Goal: Task Accomplishment & Management: Manage account settings

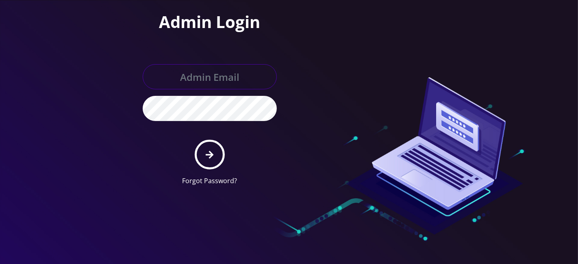
type input "master@britewireless.com"
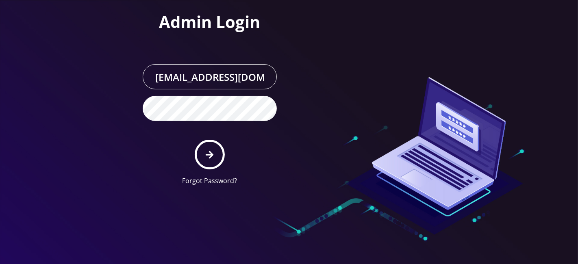
drag, startPoint x: 218, startPoint y: 140, endPoint x: 75, endPoint y: 15, distance: 189.0
click at [218, 140] on form "master@britewireless.com Forgot Password?" at bounding box center [210, 125] width 134 height 122
click at [215, 148] on button "submit" at bounding box center [210, 155] width 30 height 30
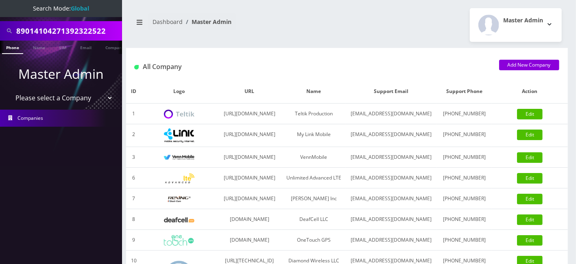
click at [65, 34] on input "89014104271392322522" at bounding box center [68, 30] width 104 height 15
paste input "9176845753"
type input "9176845753"
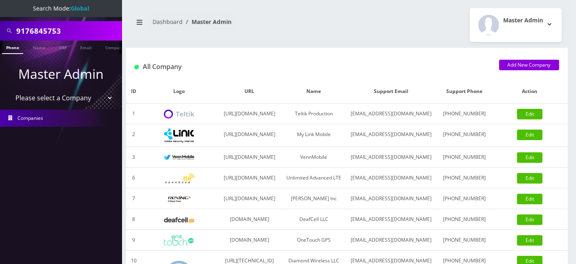
click at [15, 51] on link "Phone" at bounding box center [12, 47] width 21 height 13
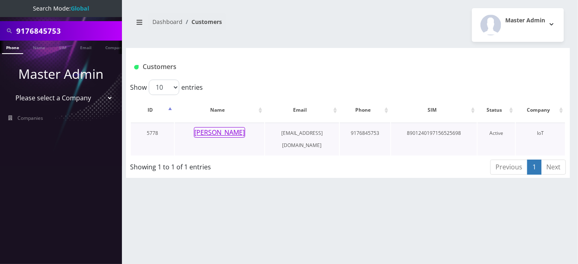
click at [230, 128] on button "[PERSON_NAME]" at bounding box center [219, 132] width 51 height 11
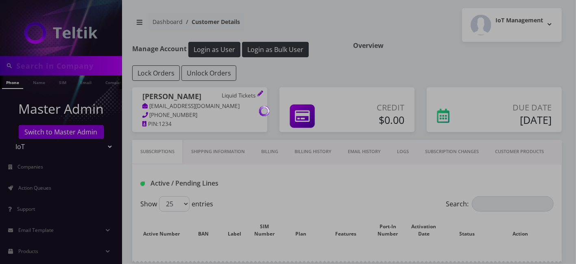
type input "9176845753"
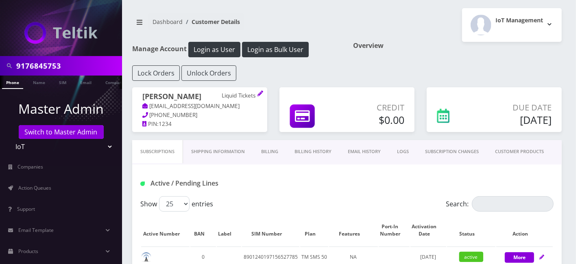
click at [211, 145] on link "Shipping Information" at bounding box center [218, 151] width 70 height 23
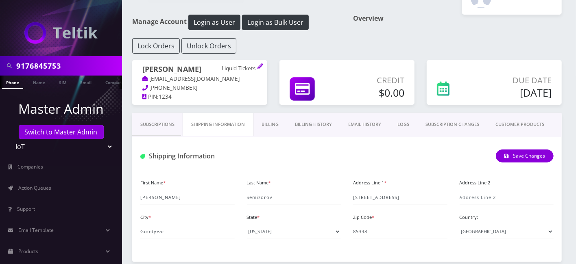
scroll to position [63, 0]
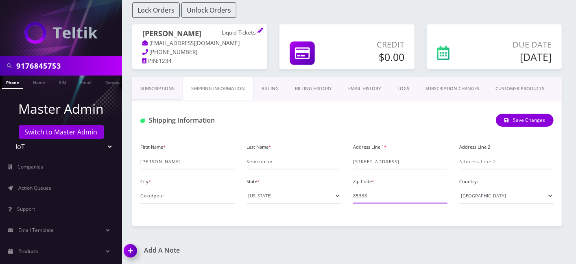
click at [377, 198] on input "85338" at bounding box center [400, 195] width 94 height 15
drag, startPoint x: 366, startPoint y: 183, endPoint x: 366, endPoint y: 189, distance: 5.7
click at [366, 183] on label "Zip Code *" at bounding box center [363, 182] width 21 height 7
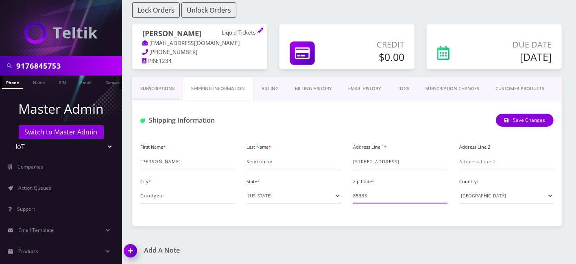
click at [366, 188] on input "85338" at bounding box center [400, 195] width 94 height 15
click at [365, 189] on input "85338" at bounding box center [400, 195] width 94 height 15
click at [381, 164] on input "[STREET_ADDRESS]" at bounding box center [400, 161] width 94 height 15
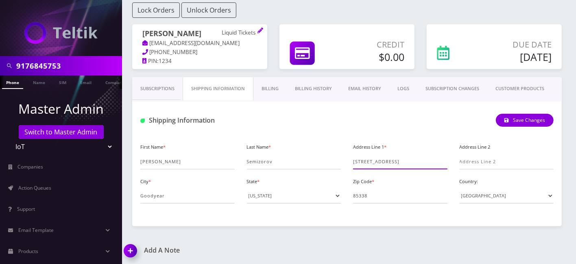
click at [381, 164] on input "[STREET_ADDRESS]" at bounding box center [400, 161] width 94 height 15
click at [158, 194] on input "Goodyear" at bounding box center [187, 195] width 94 height 15
click at [370, 197] on input "85338" at bounding box center [400, 195] width 94 height 15
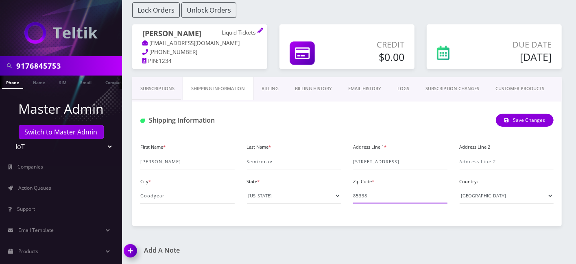
click at [370, 197] on input "85338" at bounding box center [400, 195] width 94 height 15
